Goal: Task Accomplishment & Management: Manage account settings

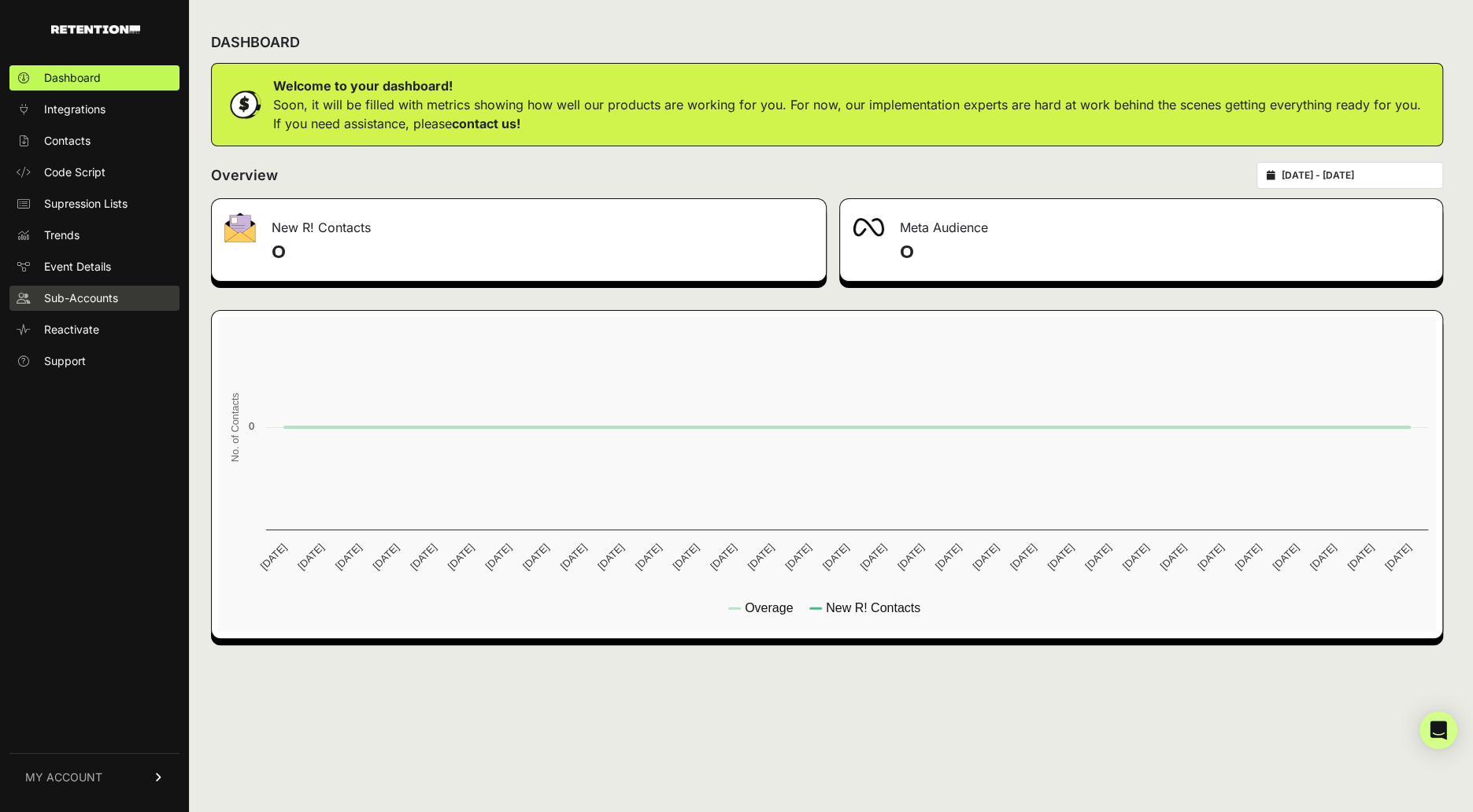
click at [88, 302] on span "Sub-Accounts" at bounding box center [81, 298] width 74 height 16
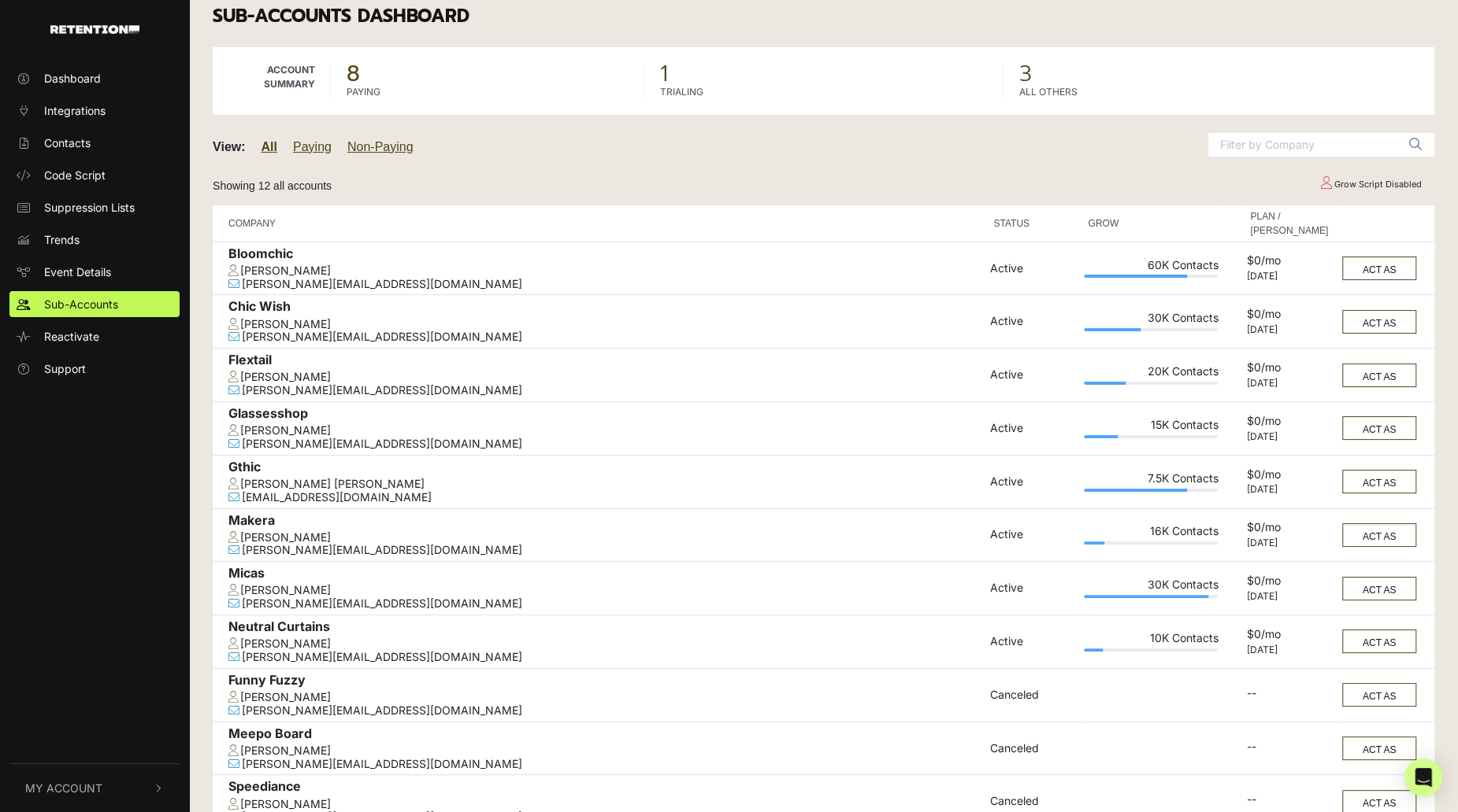
scroll to position [16, 0]
click at [312, 591] on div "[PERSON_NAME]" at bounding box center [605, 588] width 753 height 13
click at [1381, 588] on button "ACT AS" at bounding box center [1379, 586] width 74 height 23
